Goal: Task Accomplishment & Management: Manage account settings

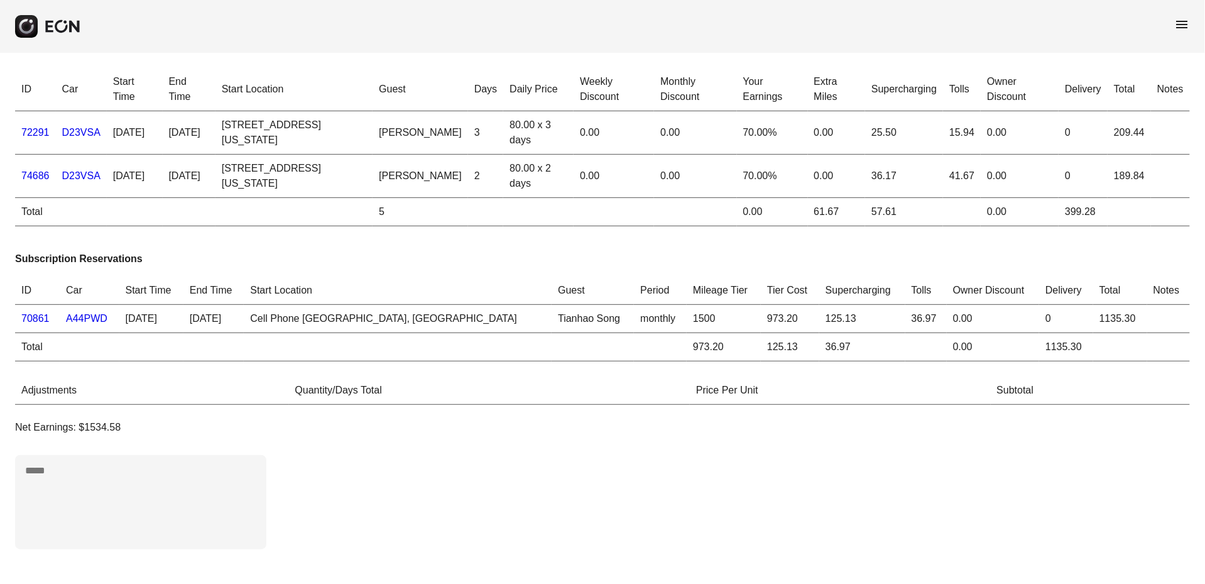
click at [1186, 31] on span "menu" at bounding box center [1182, 24] width 15 height 15
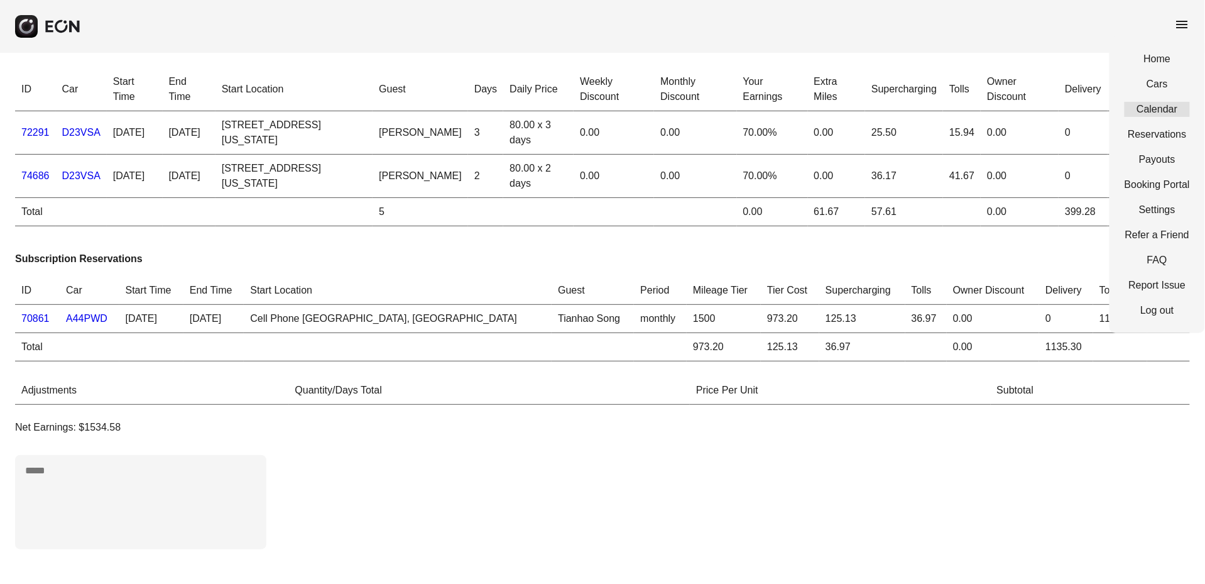
click at [1146, 103] on link "Calendar" at bounding box center [1156, 109] width 65 height 15
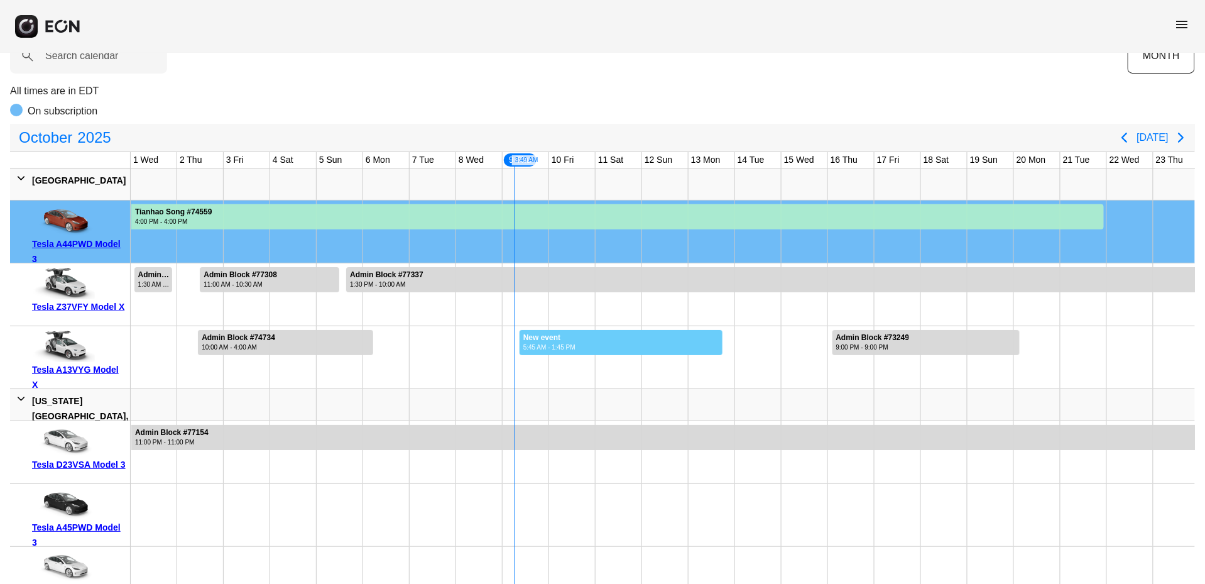
drag, startPoint x: 519, startPoint y: 342, endPoint x: 722, endPoint y: 360, distance: 204.3
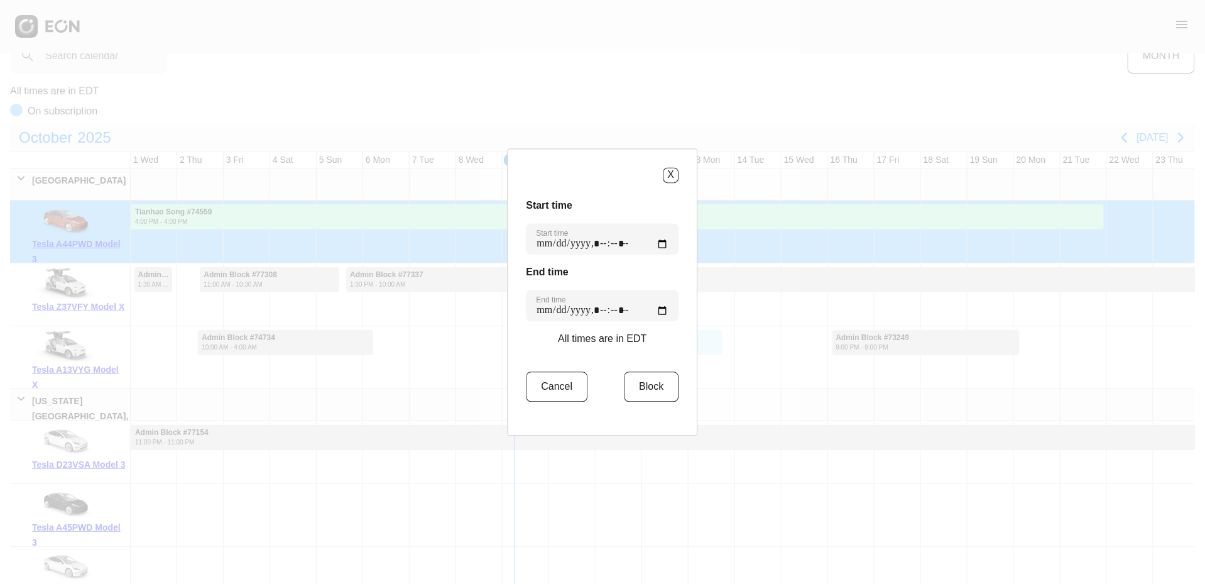
type time "**********"
click at [632, 384] on button "Block" at bounding box center [651, 386] width 55 height 30
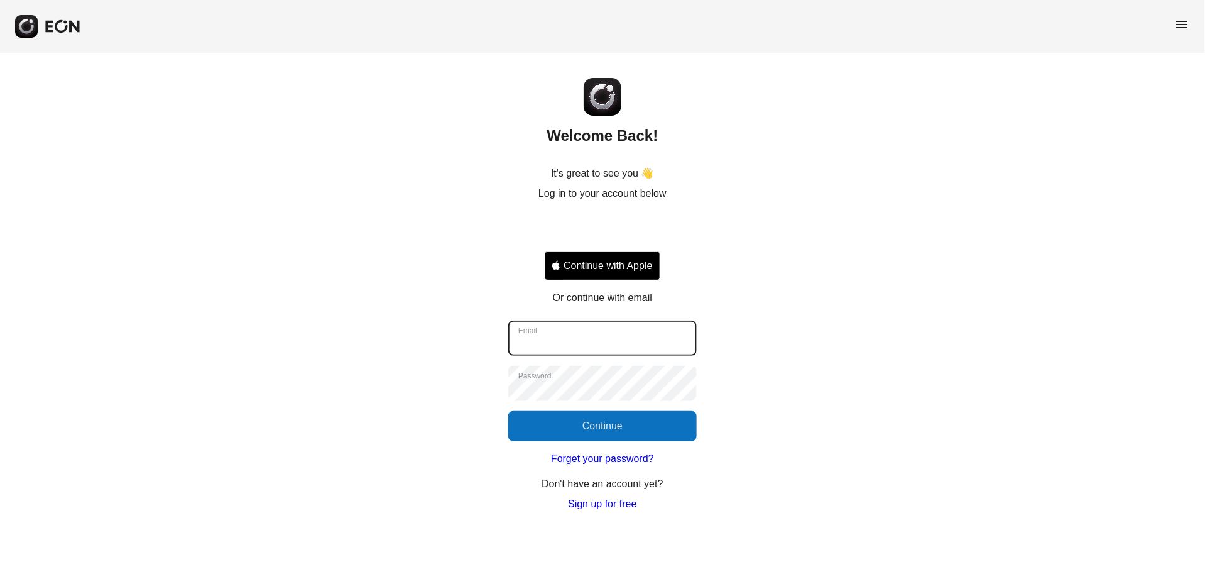
type input "**********"
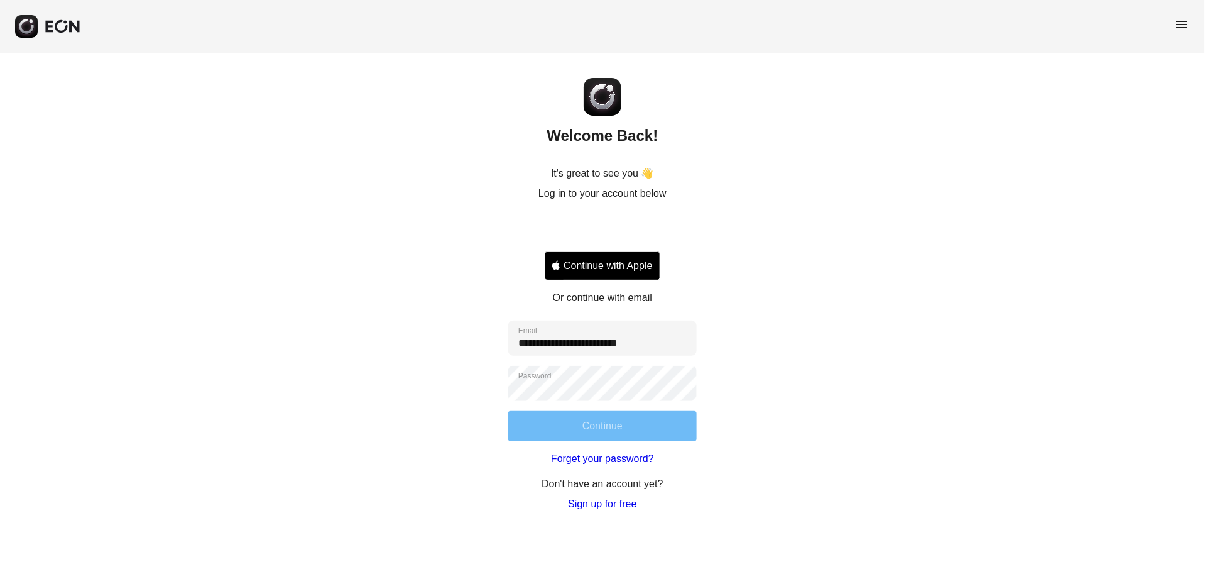
click at [621, 416] on button "Continue" at bounding box center [602, 426] width 188 height 30
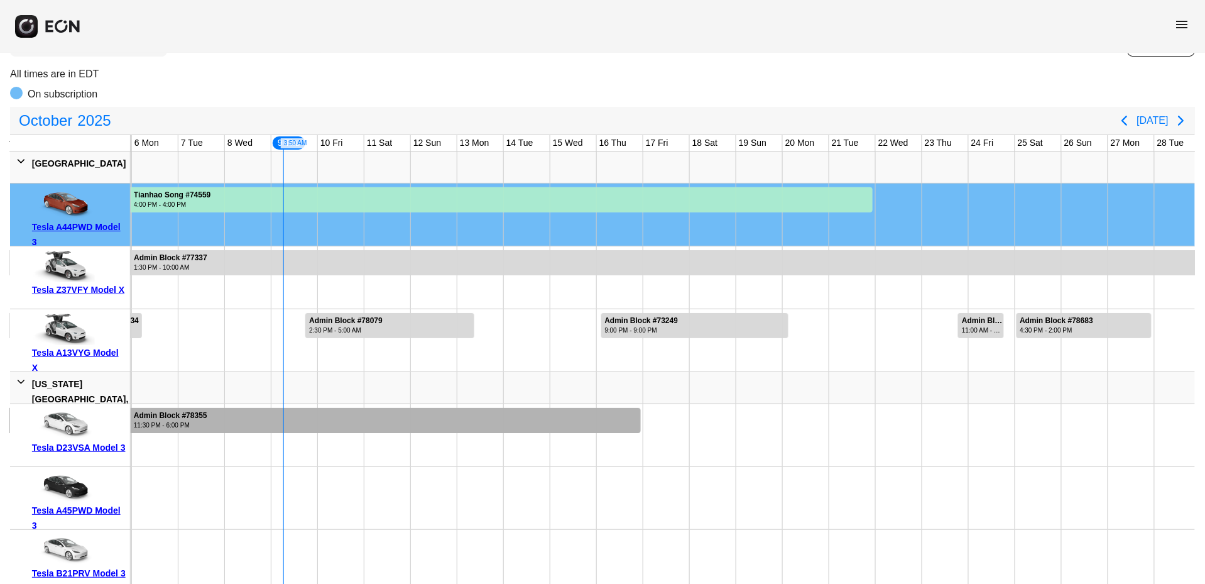
scroll to position [0, 229]
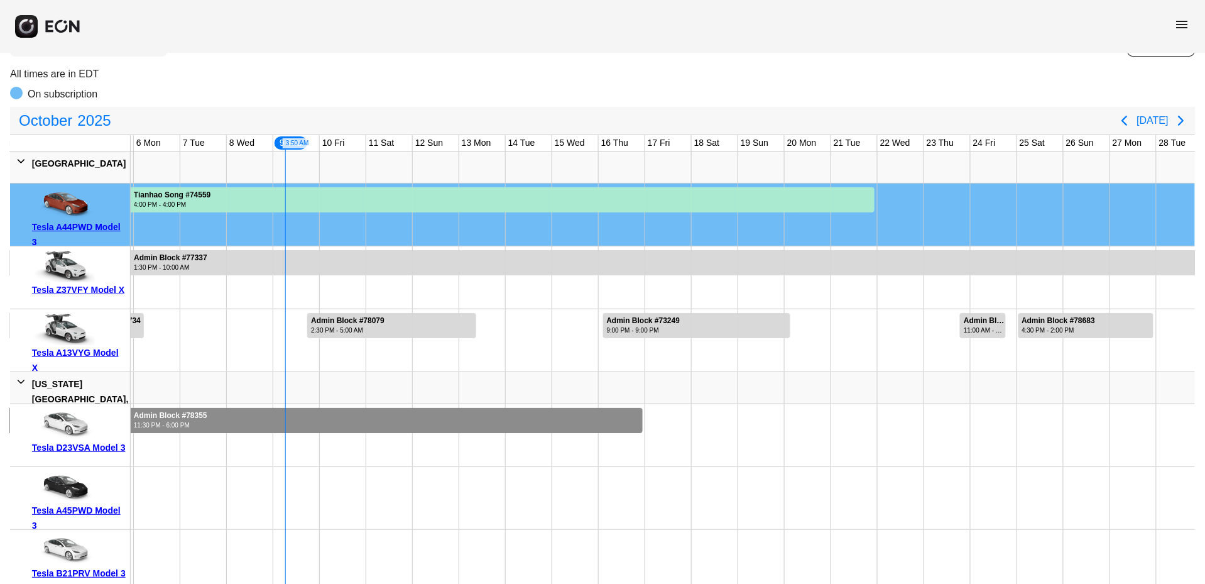
click at [629, 428] on div at bounding box center [272, 420] width 741 height 25
click at [701, 431] on div at bounding box center [715, 435] width 46 height 62
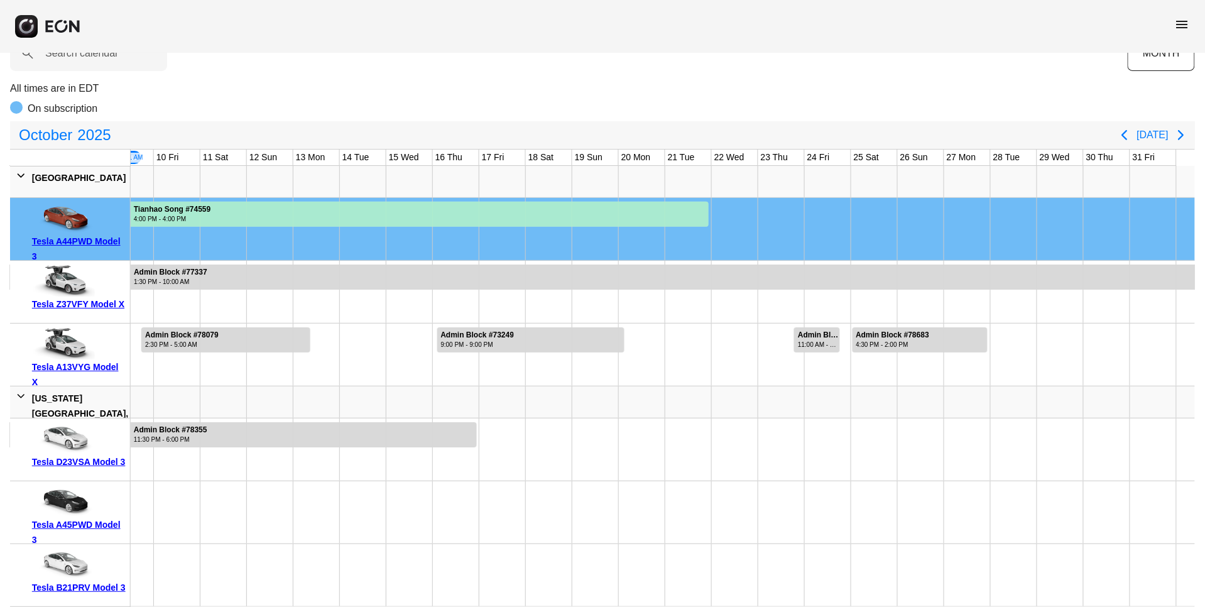
scroll to position [81, 0]
click at [1178, 128] on icon "Next page" at bounding box center [1180, 135] width 15 height 15
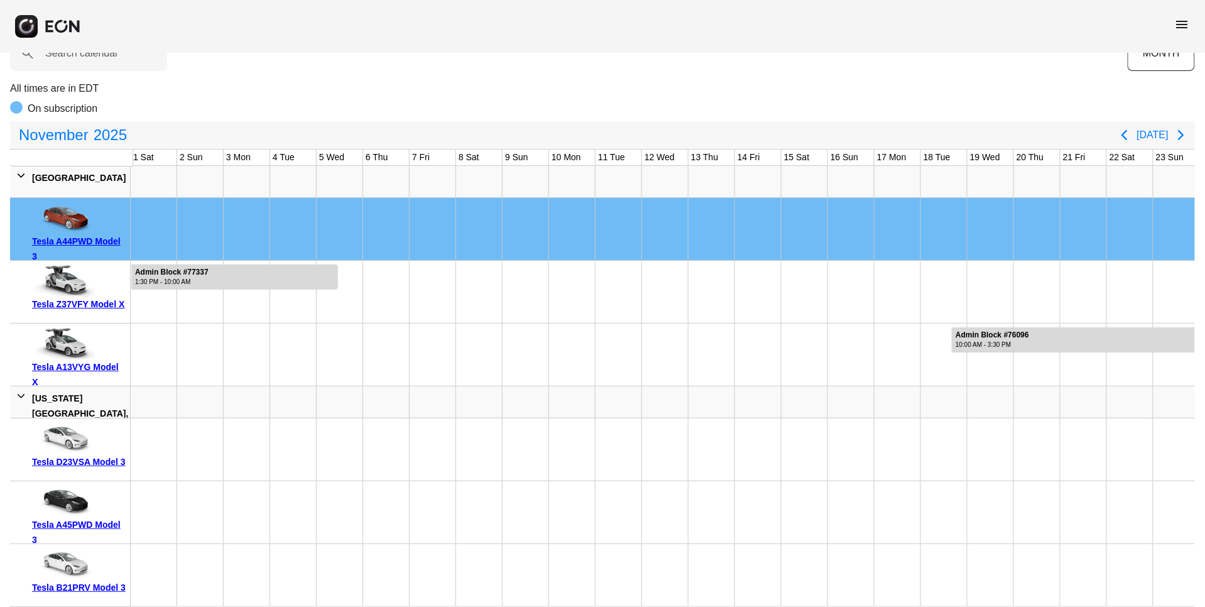
scroll to position [0, 0]
click at [1132, 128] on icon "Previous page" at bounding box center [1124, 135] width 15 height 15
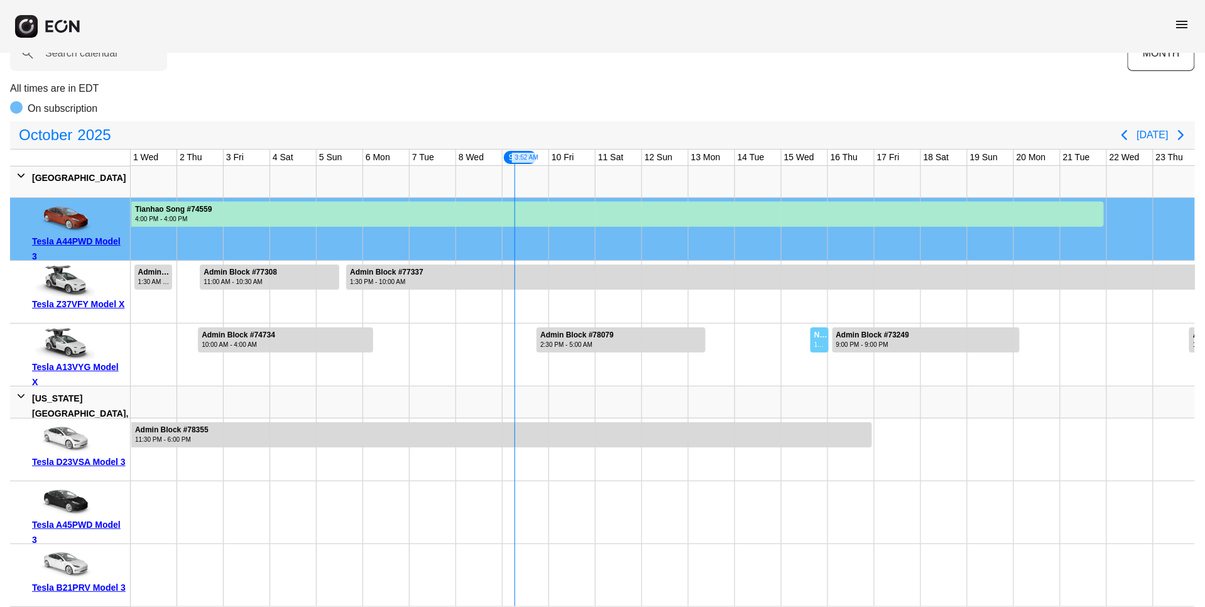
drag, startPoint x: 810, startPoint y: 335, endPoint x: 829, endPoint y: 336, distance: 18.9
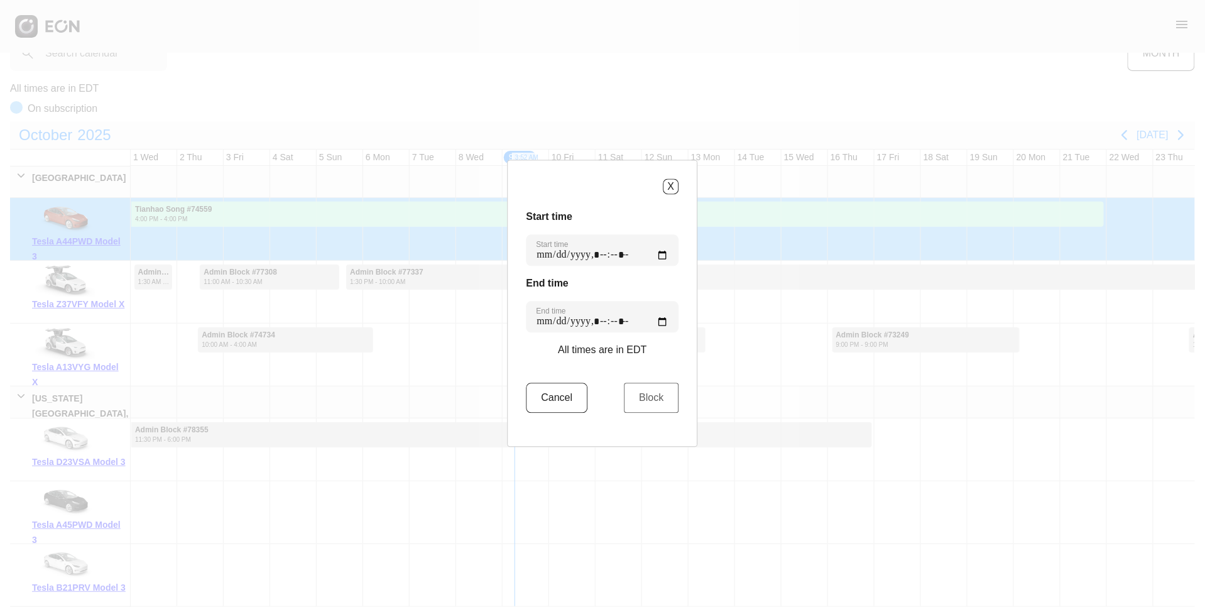
click at [648, 396] on button "Block" at bounding box center [651, 398] width 55 height 30
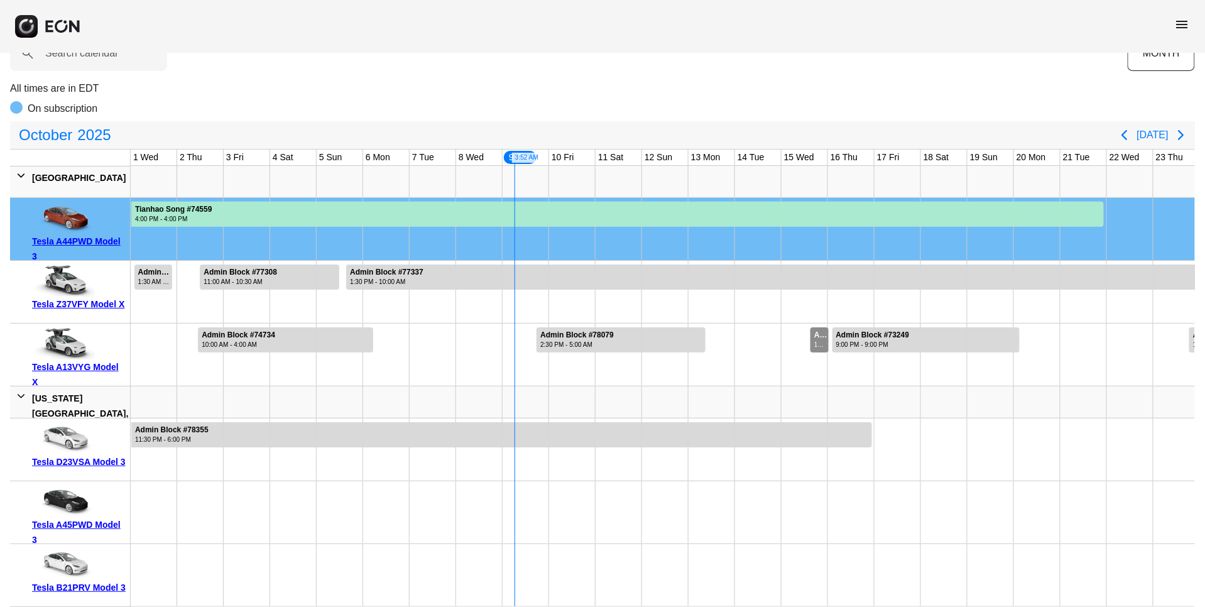
click at [819, 340] on div "10:00 AM - 7:45 PM" at bounding box center [820, 344] width 13 height 9
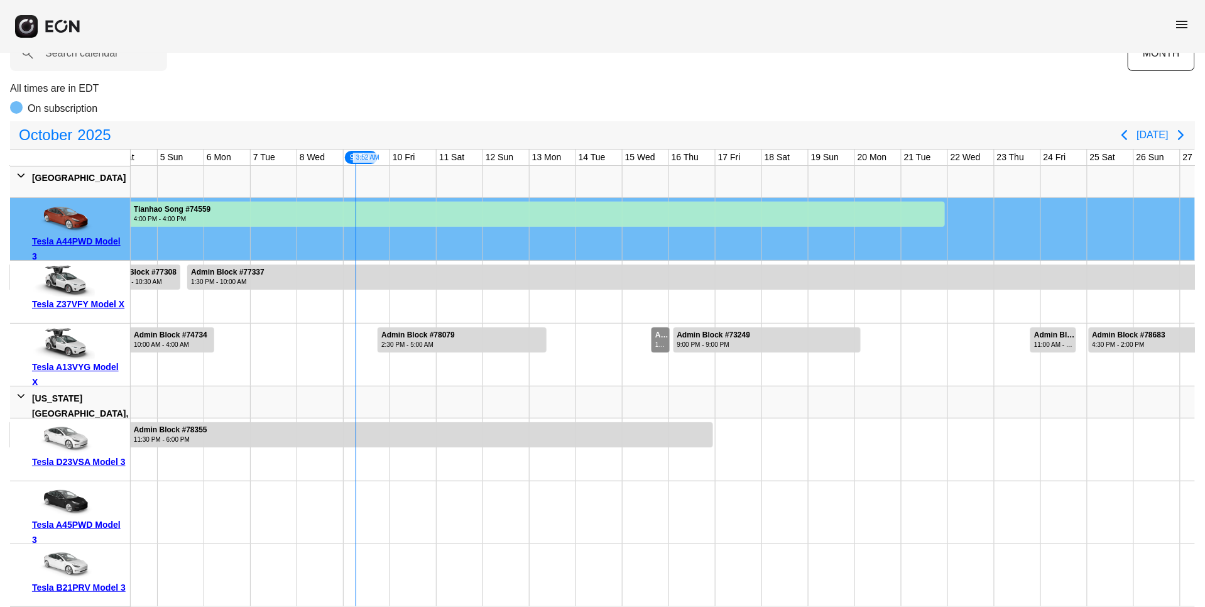
scroll to position [0, 162]
click at [830, 341] on div at bounding box center [763, 339] width 187 height 25
click at [649, 331] on div "Admin Block #78882 10:00 AM - 7:45 PM" at bounding box center [658, 339] width 19 height 25
drag, startPoint x: 653, startPoint y: 333, endPoint x: 651, endPoint y: 384, distance: 50.9
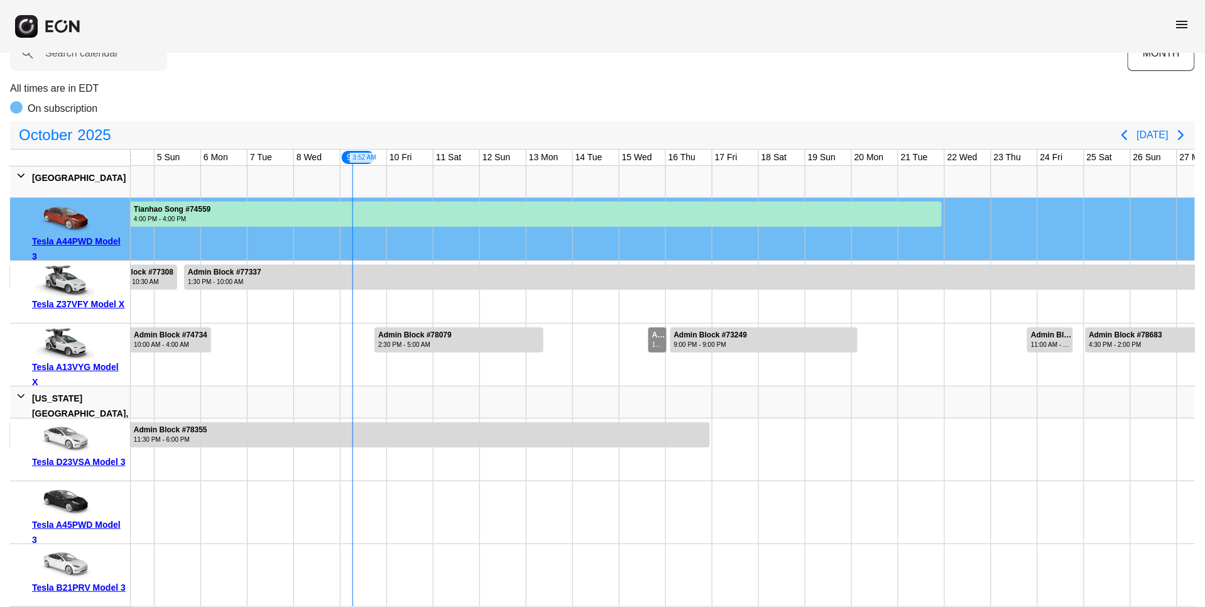
click at [651, 327] on div "Admin Block #78882 10:00 AM - 7:45 PM" at bounding box center [658, 339] width 19 height 25
click at [607, 11] on div "menu" at bounding box center [602, 26] width 1205 height 53
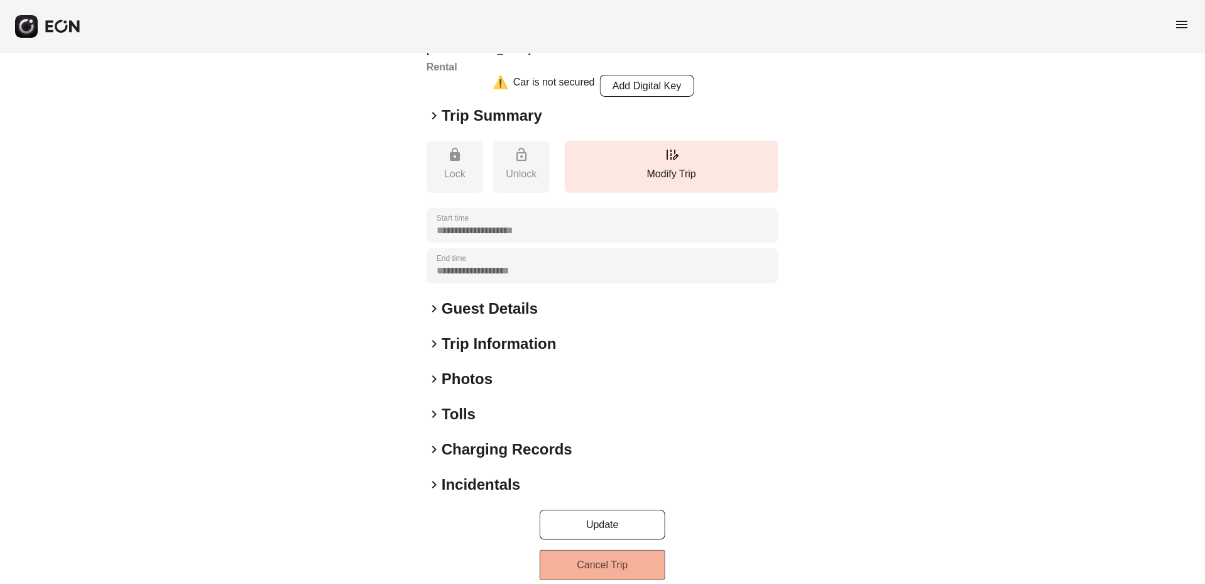
scroll to position [104, 0]
click at [602, 564] on button "Cancel Trip" at bounding box center [603, 567] width 126 height 30
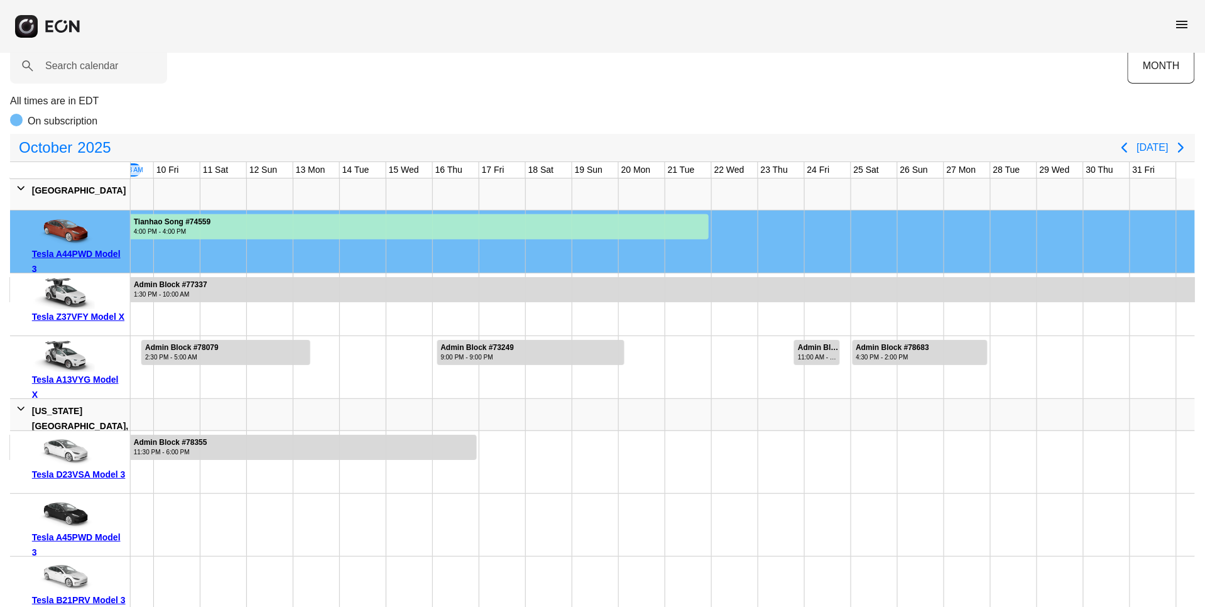
scroll to position [58, 0]
click at [1185, 154] on icon "Next page" at bounding box center [1180, 147] width 15 height 15
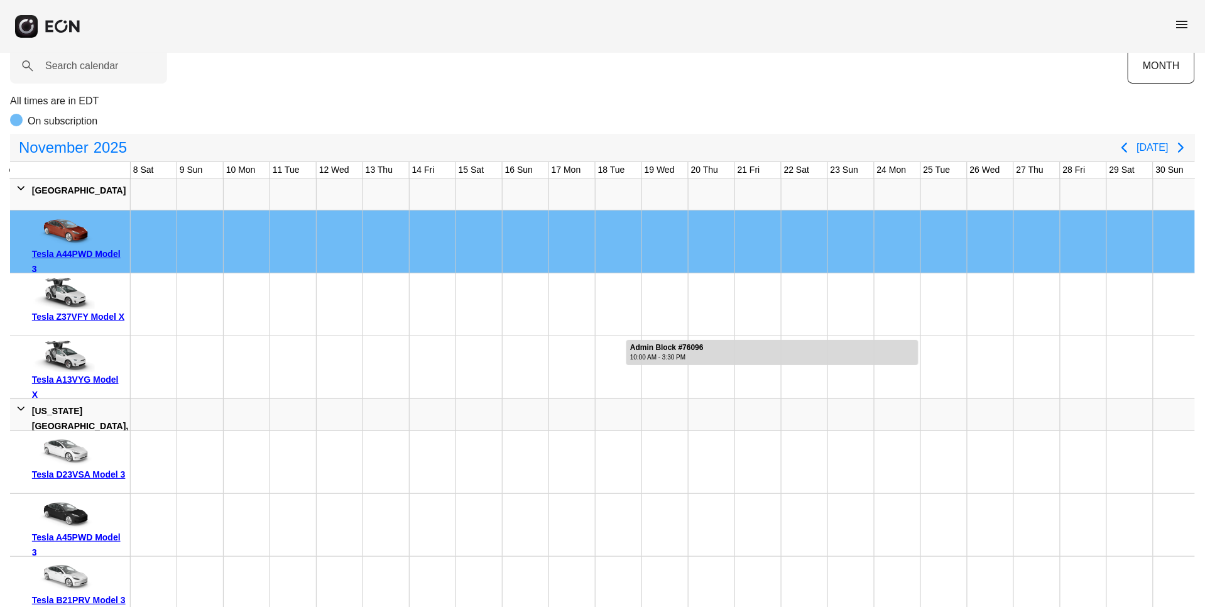
scroll to position [0, 325]
